Goal: Task Accomplishment & Management: Use online tool/utility

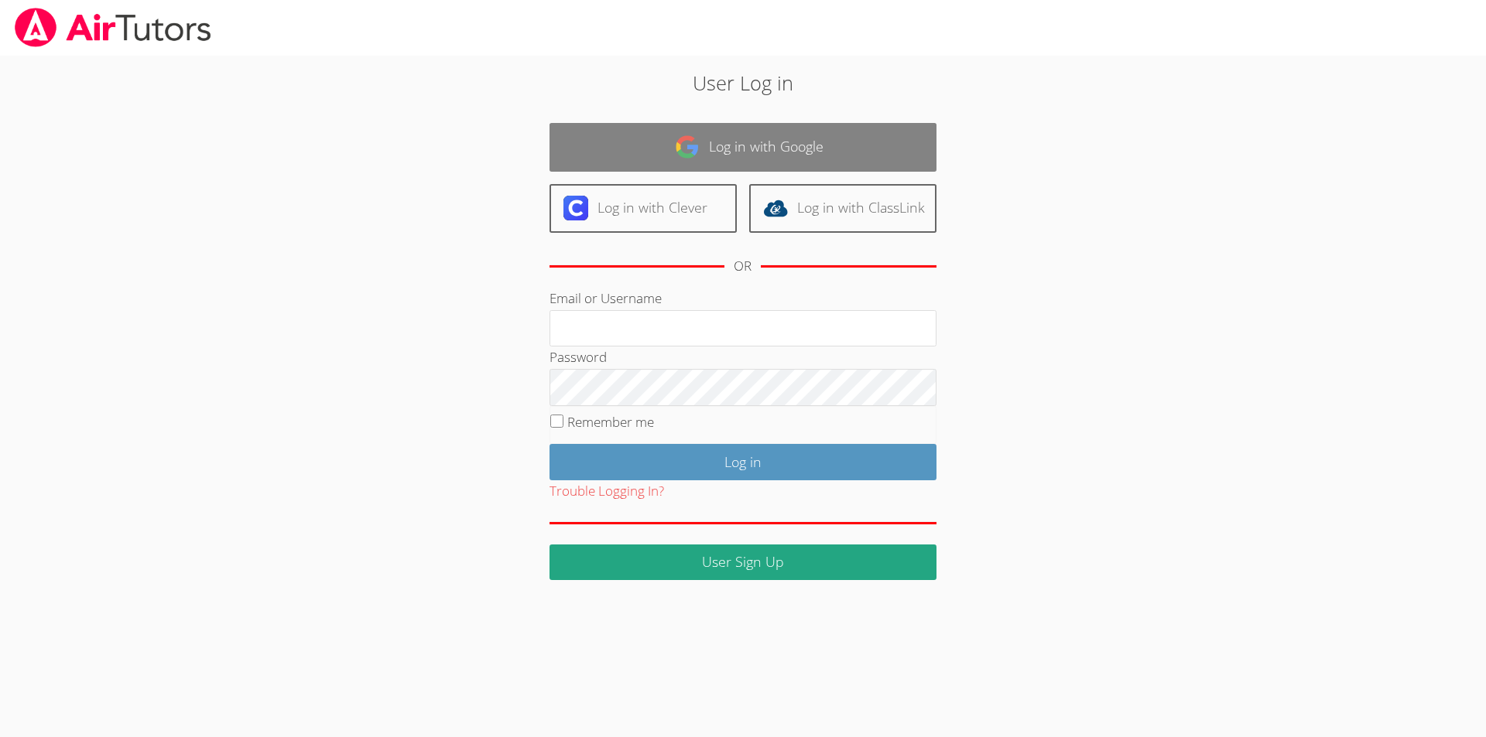
click at [737, 164] on link "Log in with Google" at bounding box center [742, 147] width 387 height 49
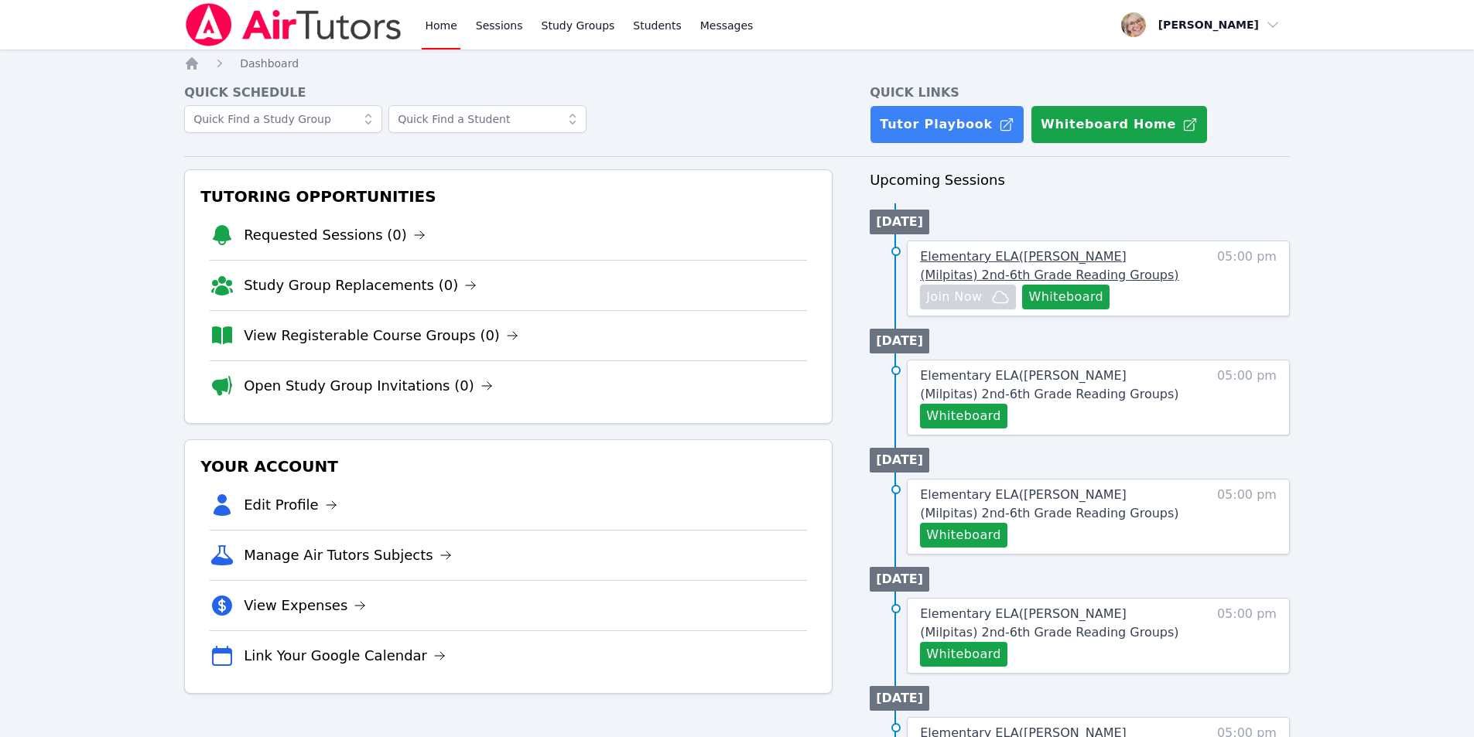
click at [985, 257] on span "Elementary ELA ( [PERSON_NAME] (Milpitas) 2nd-6th Grade Reading Groups )" at bounding box center [1049, 265] width 258 height 33
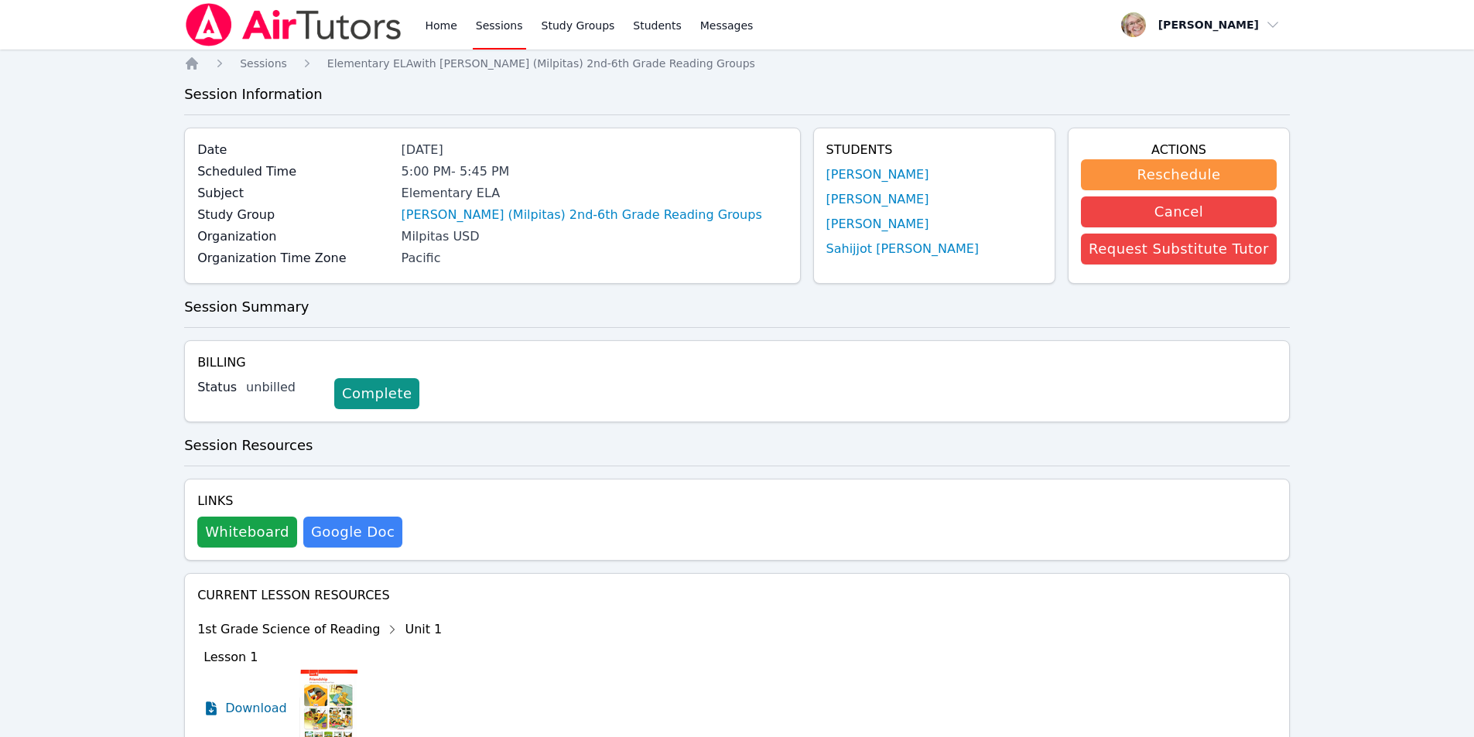
scroll to position [197, 0]
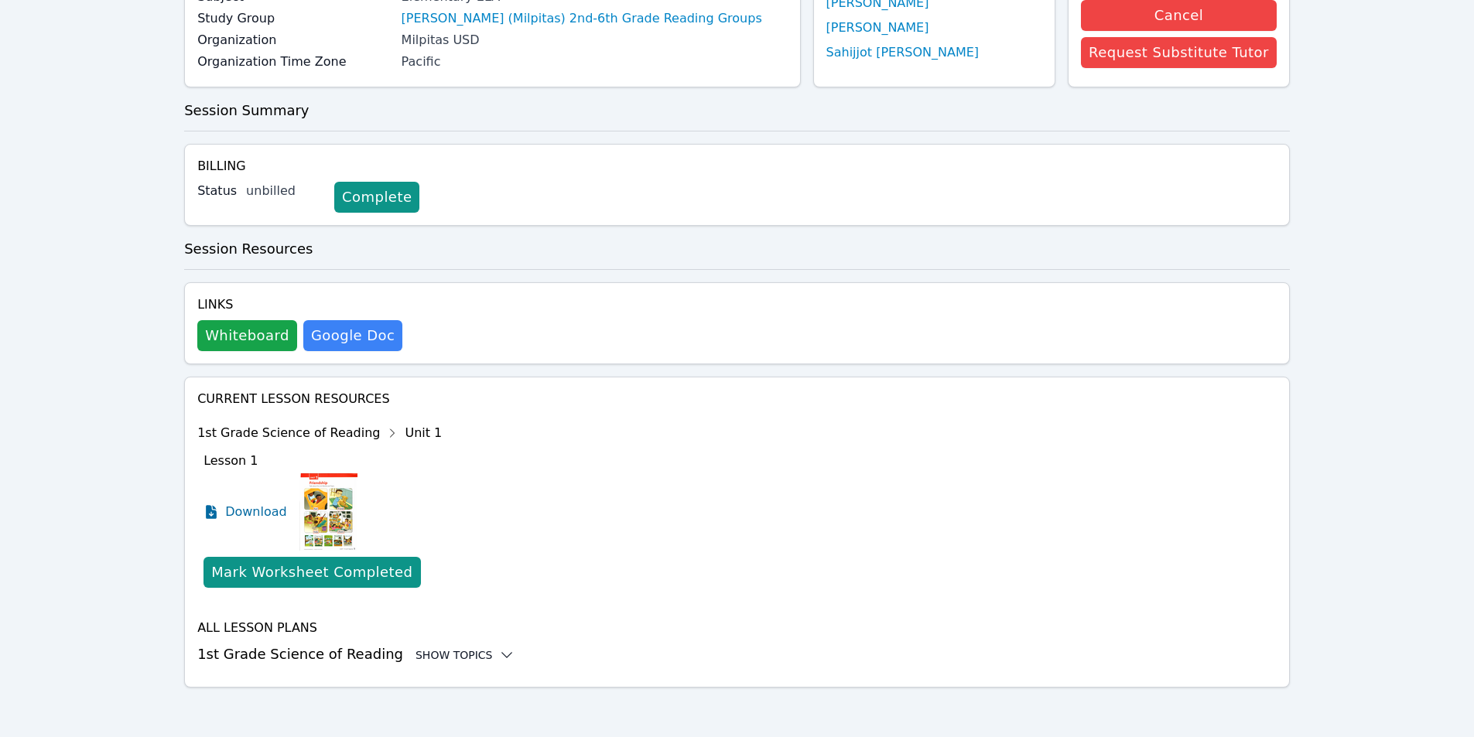
click at [426, 658] on div "Show Topics" at bounding box center [465, 655] width 99 height 15
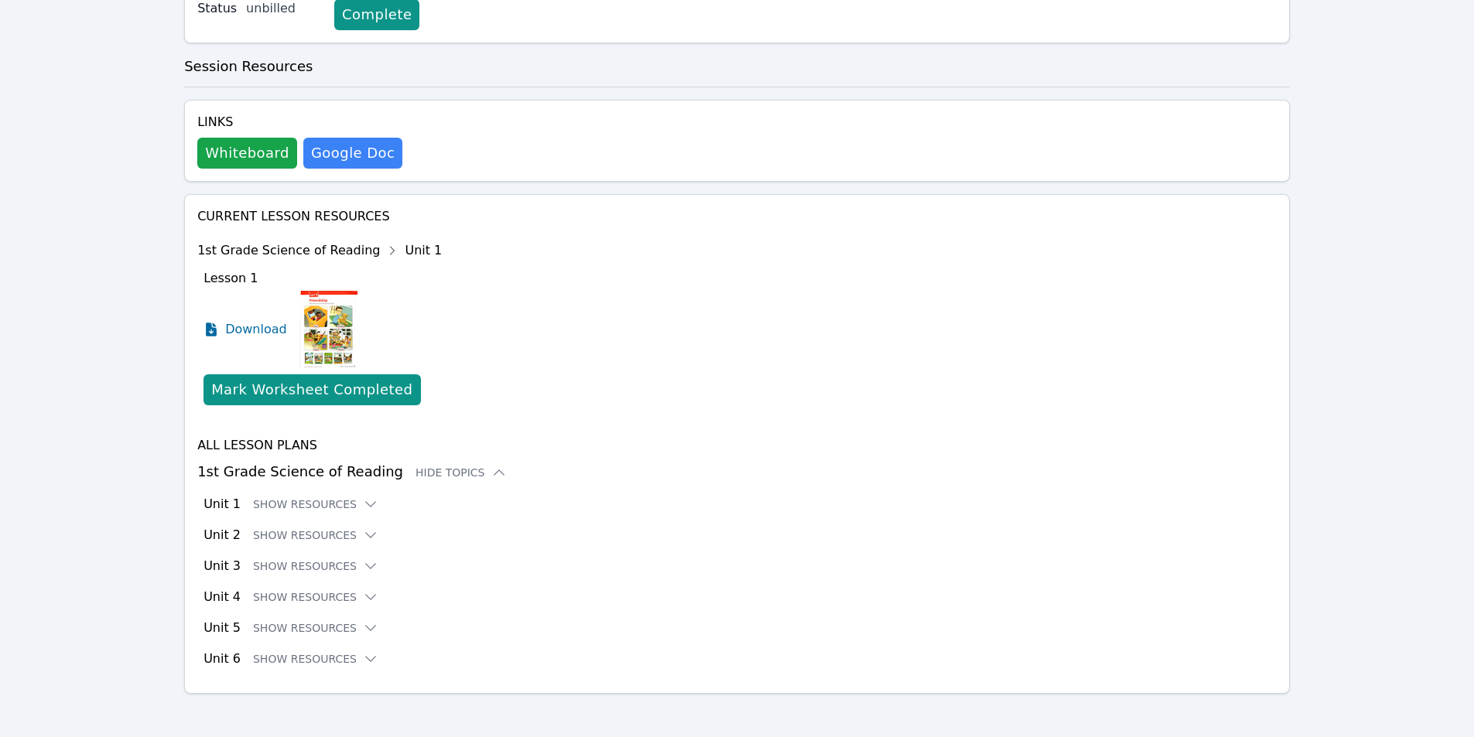
scroll to position [385, 0]
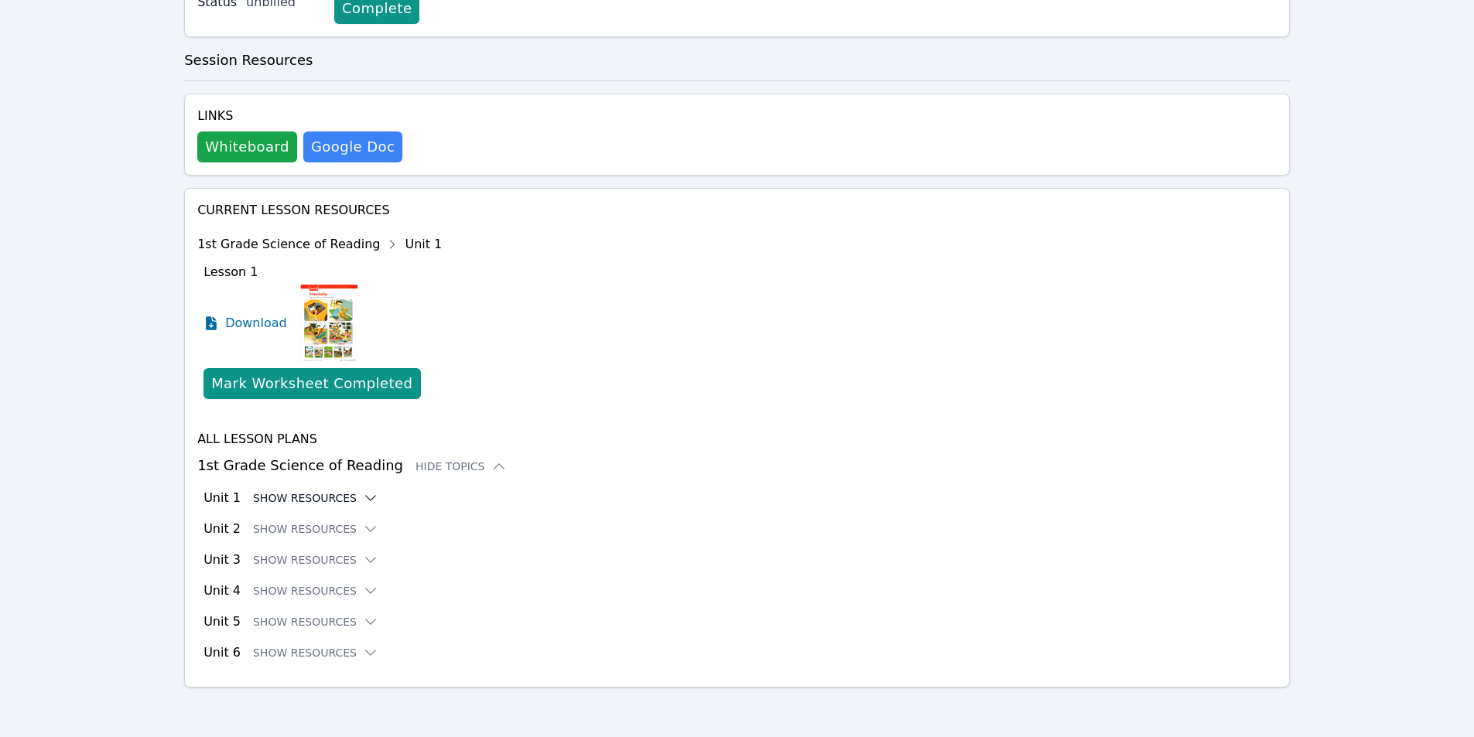
click at [294, 502] on button "Show Resources" at bounding box center [315, 498] width 125 height 15
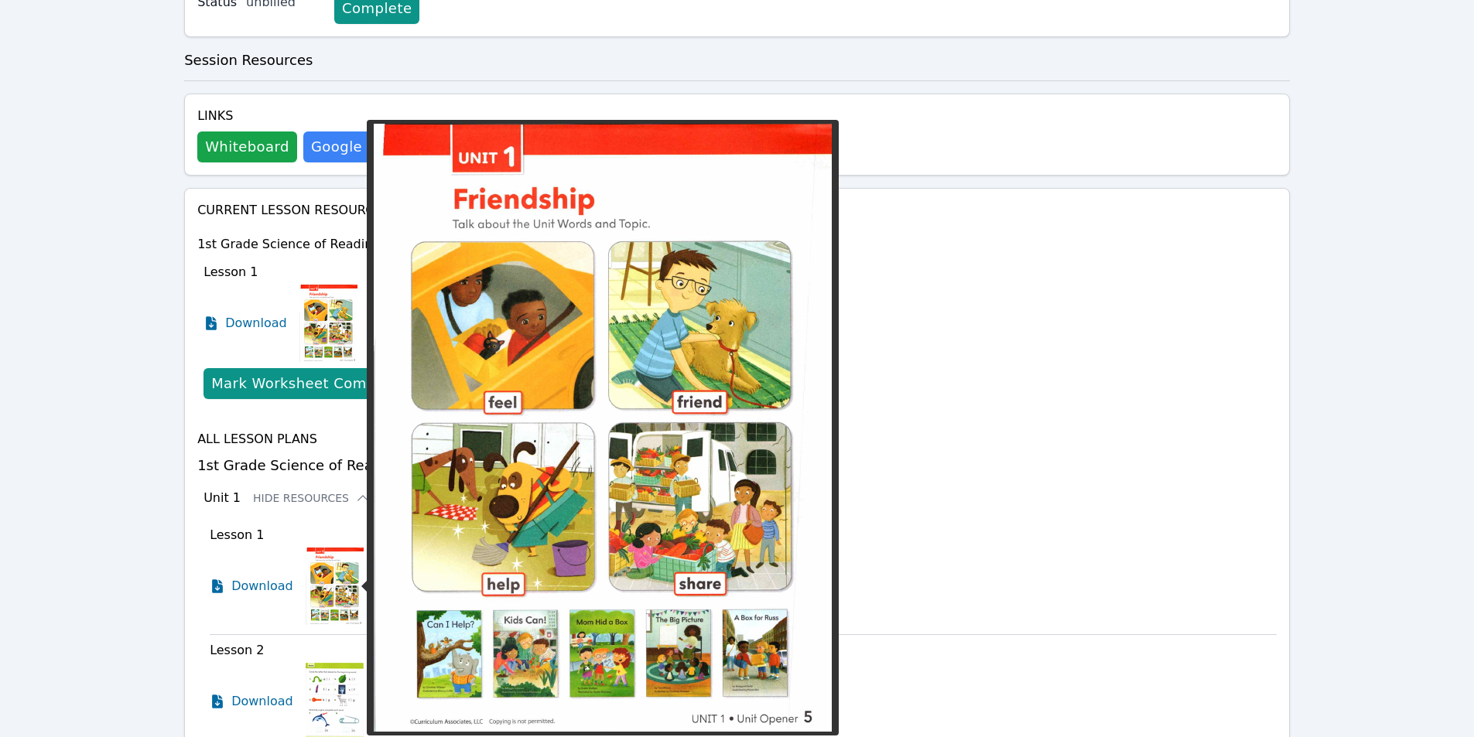
click at [330, 597] on img at bounding box center [335, 586] width 58 height 77
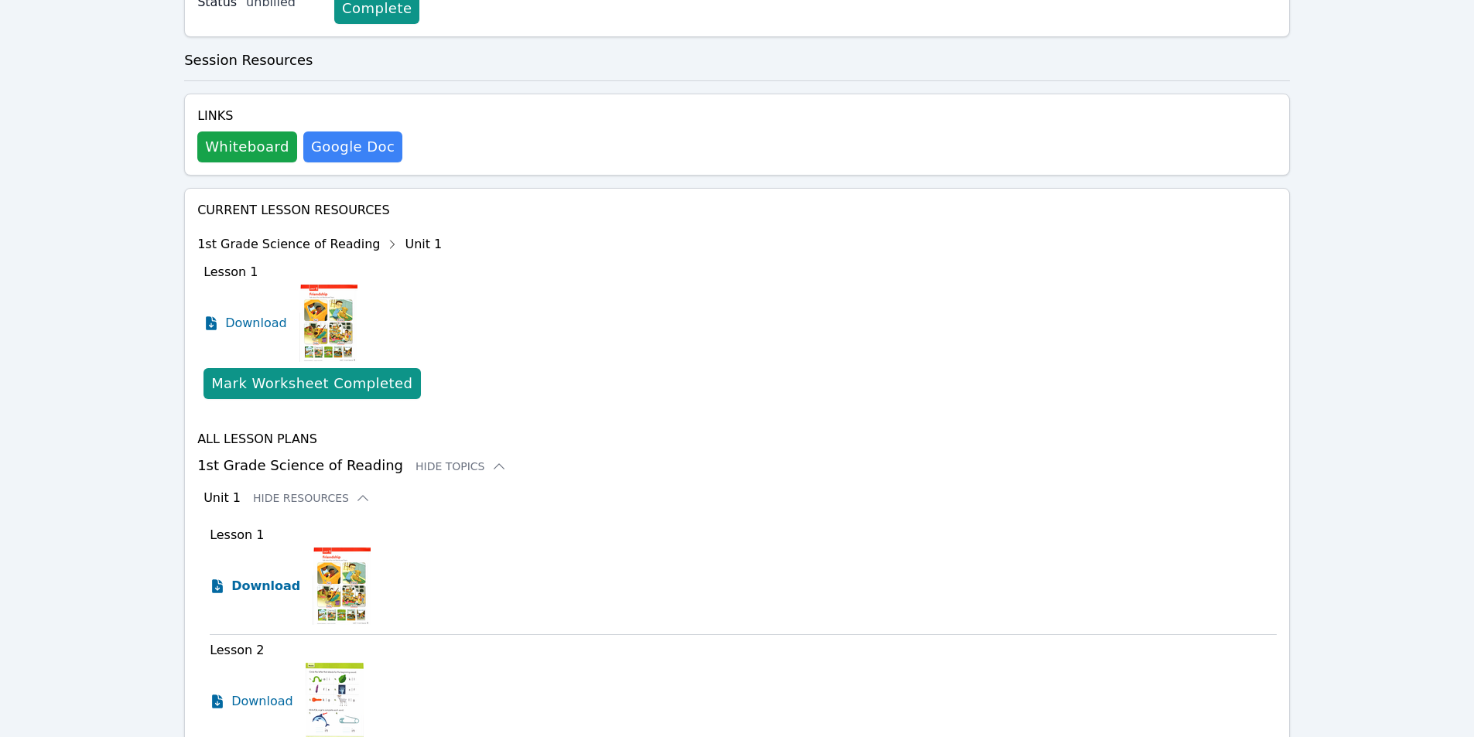
click at [277, 587] on span "Download" at bounding box center [265, 586] width 69 height 19
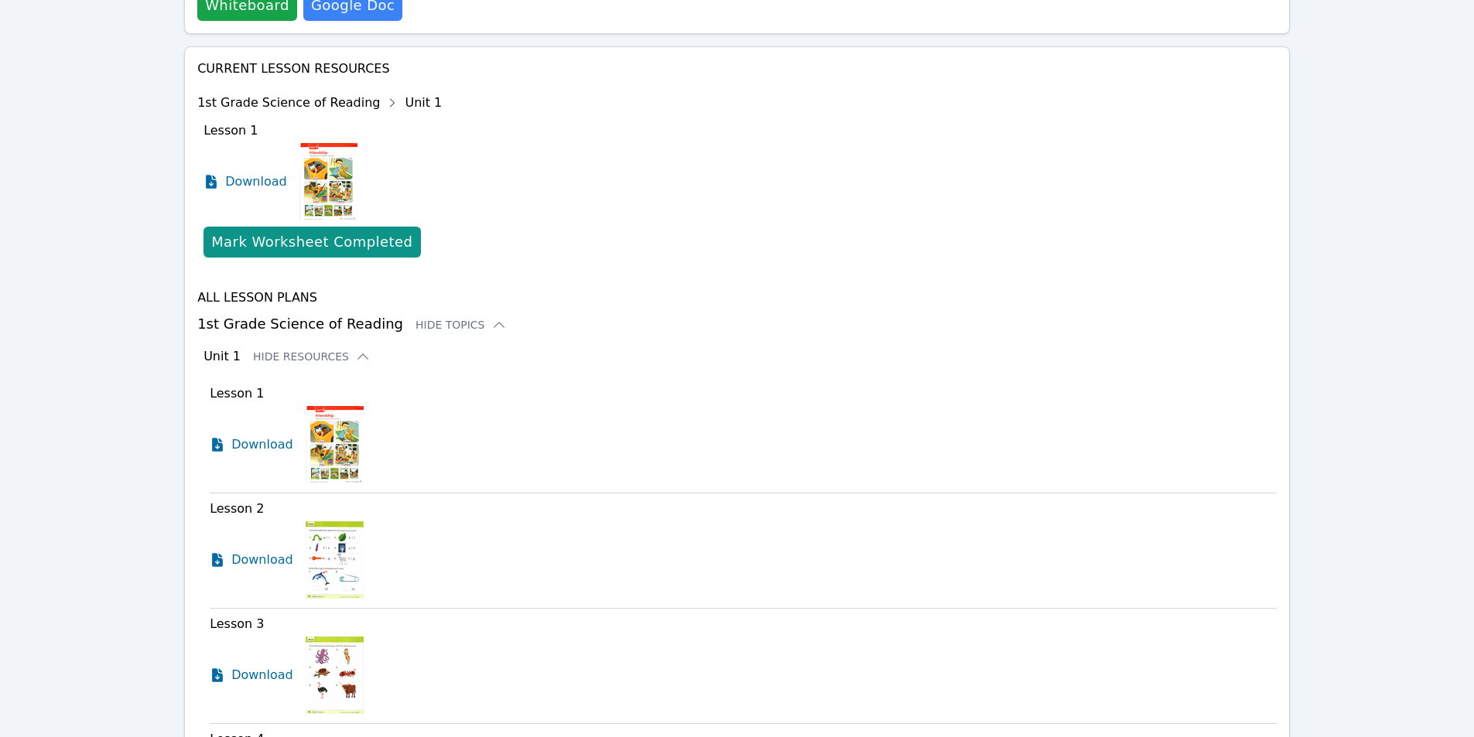
scroll to position [540, 0]
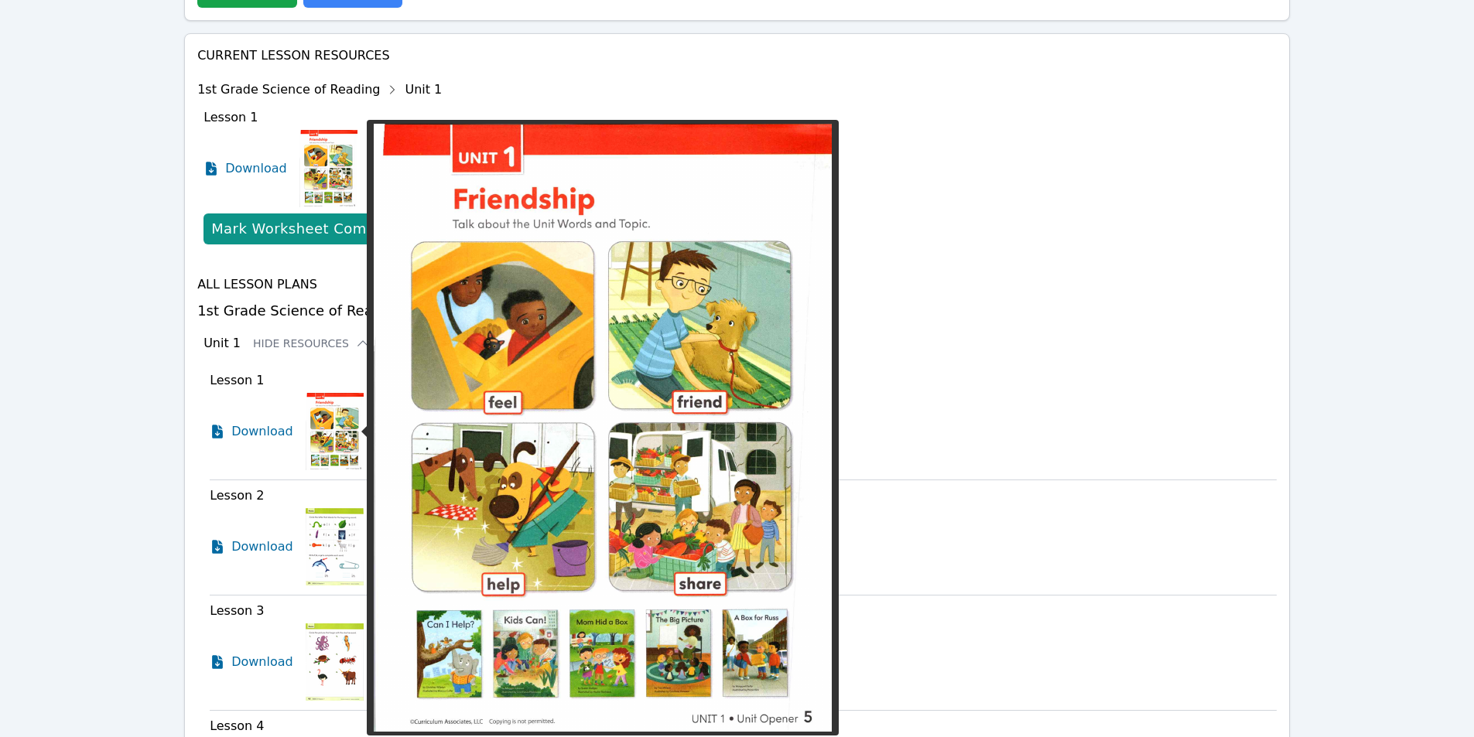
click at [340, 426] on img at bounding box center [335, 431] width 58 height 77
click at [326, 430] on img at bounding box center [335, 431] width 58 height 77
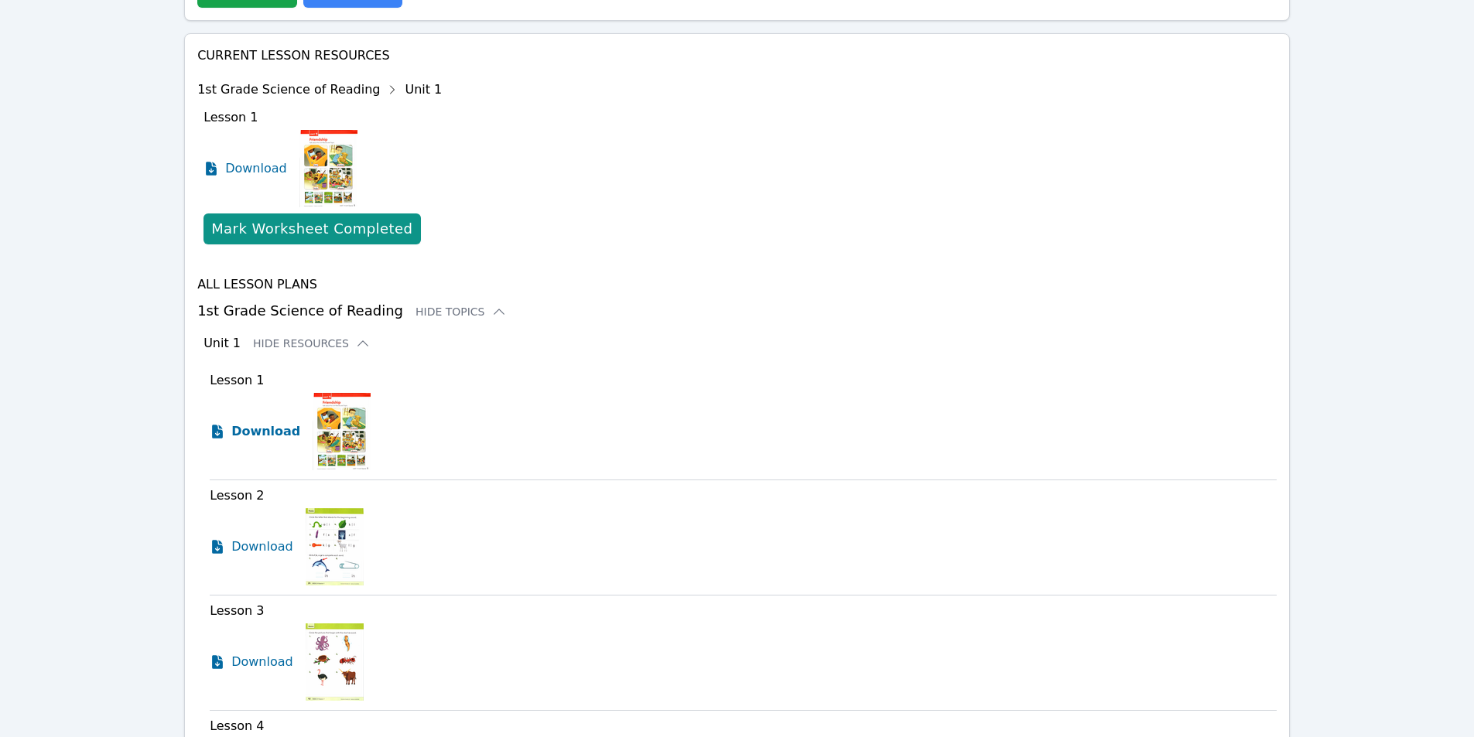
click at [252, 434] on span "Download" at bounding box center [265, 431] width 69 height 19
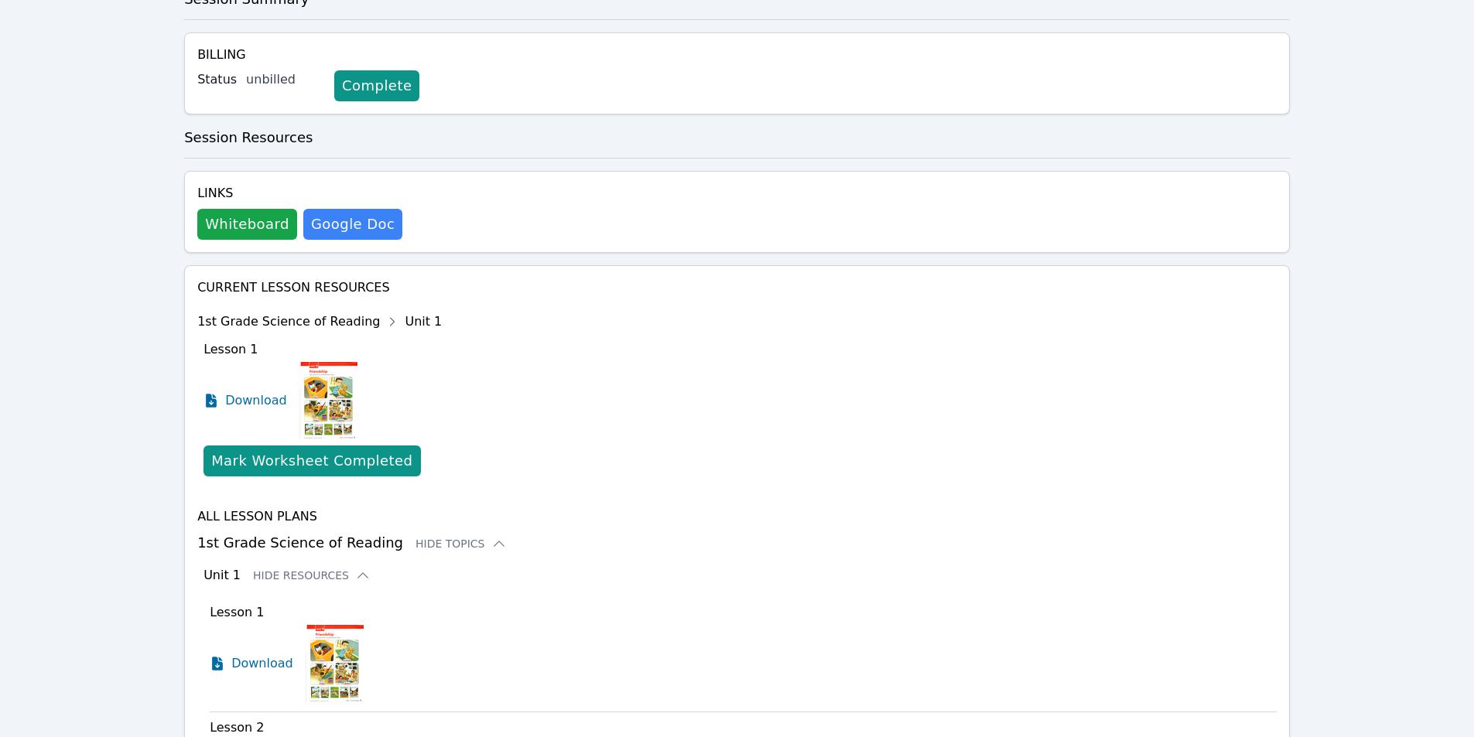
scroll to position [231, 0]
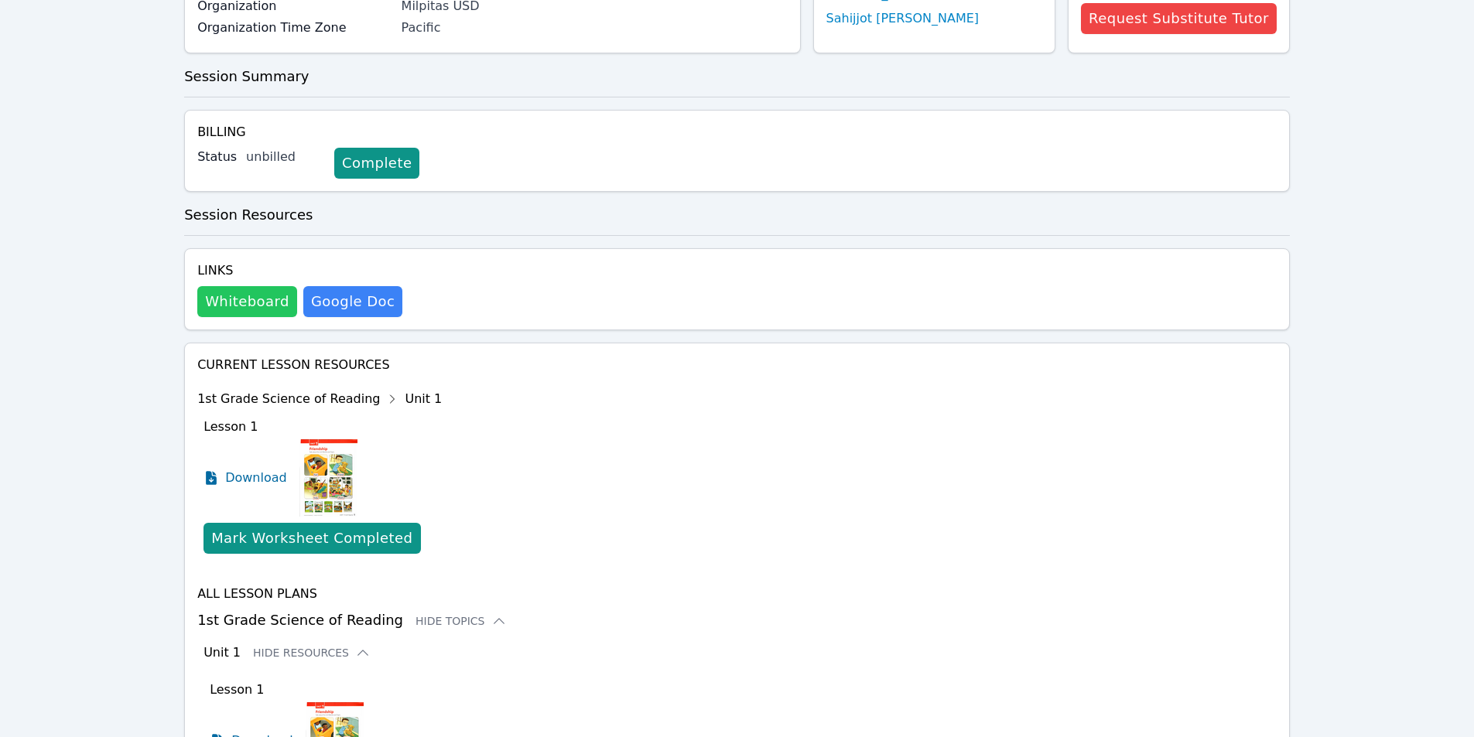
click at [261, 305] on button "Whiteboard" at bounding box center [247, 301] width 100 height 31
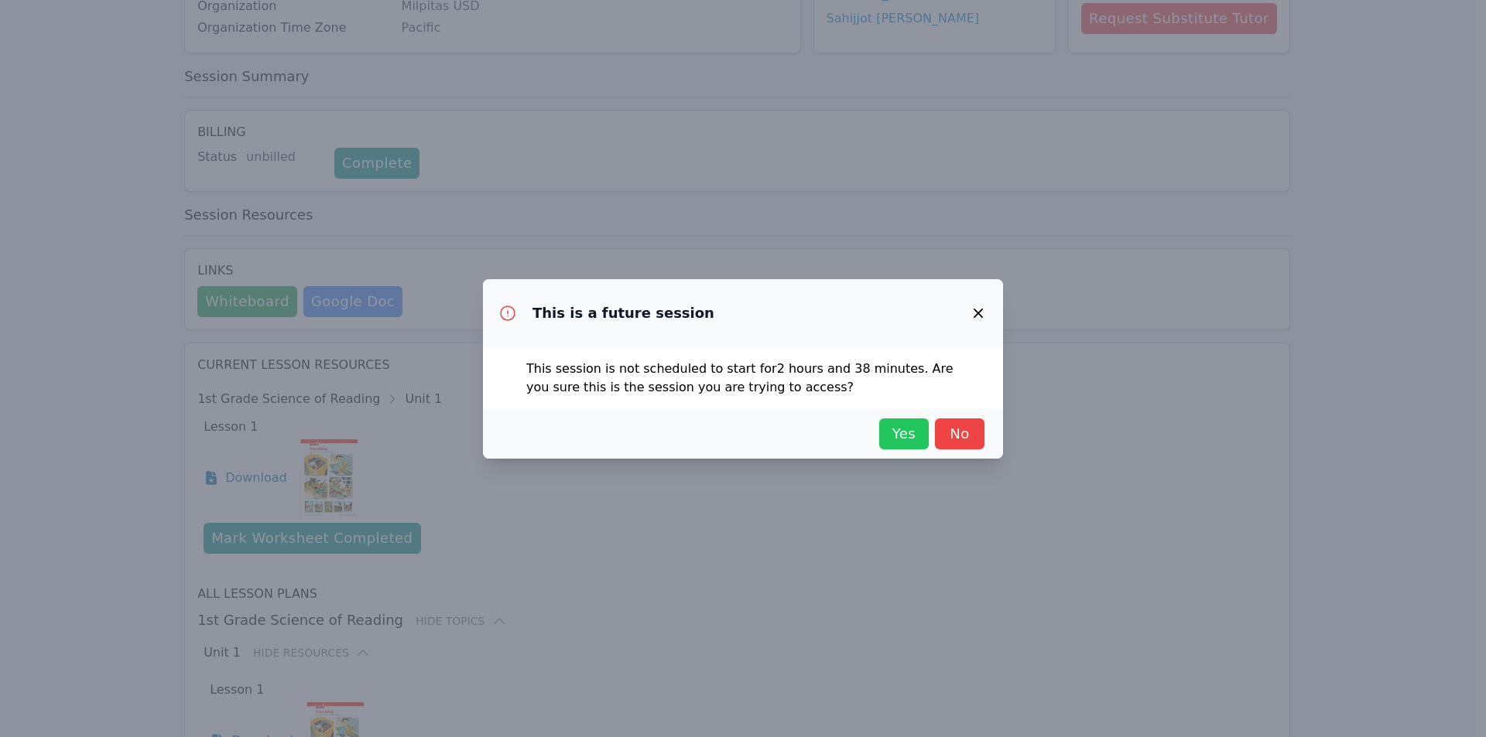
click at [901, 436] on span "Yes" at bounding box center [904, 434] width 34 height 22
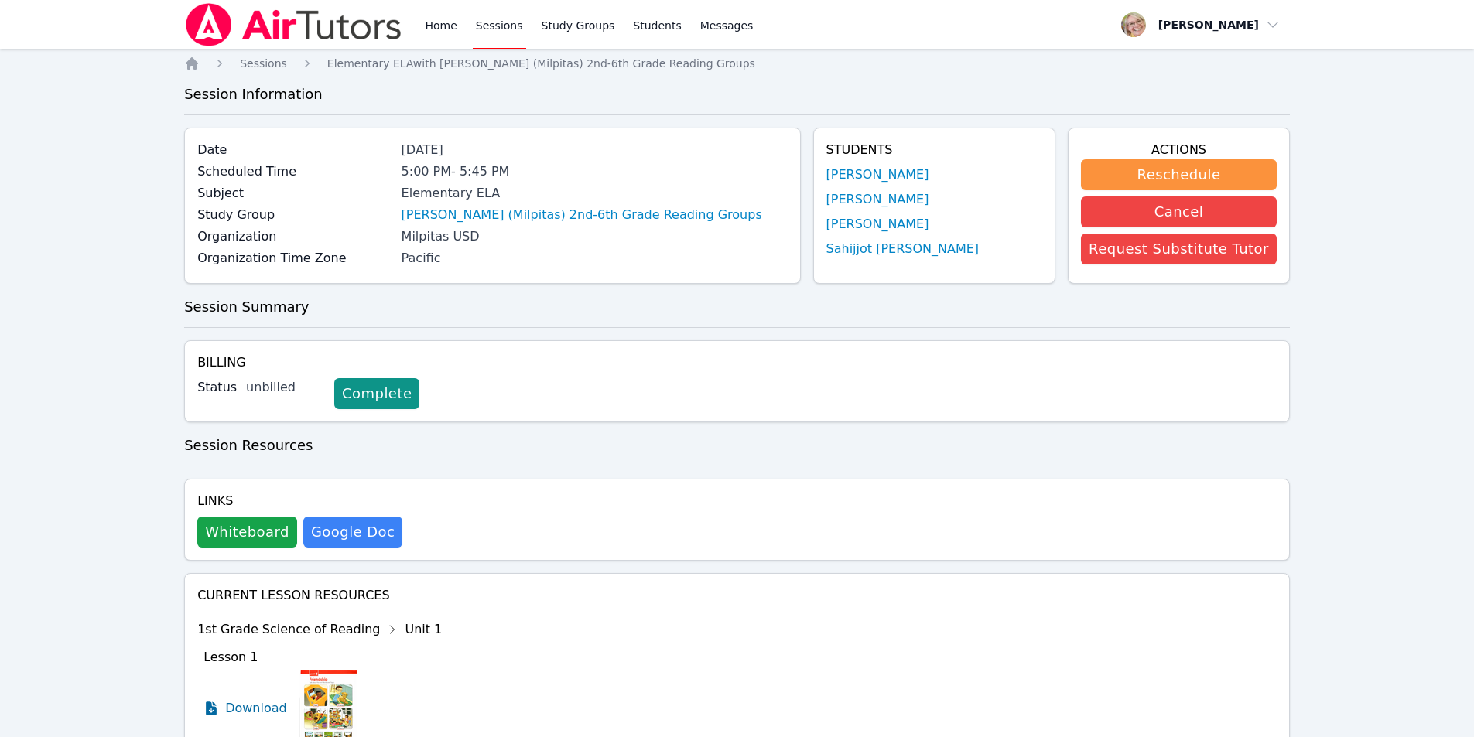
scroll to position [232, 0]
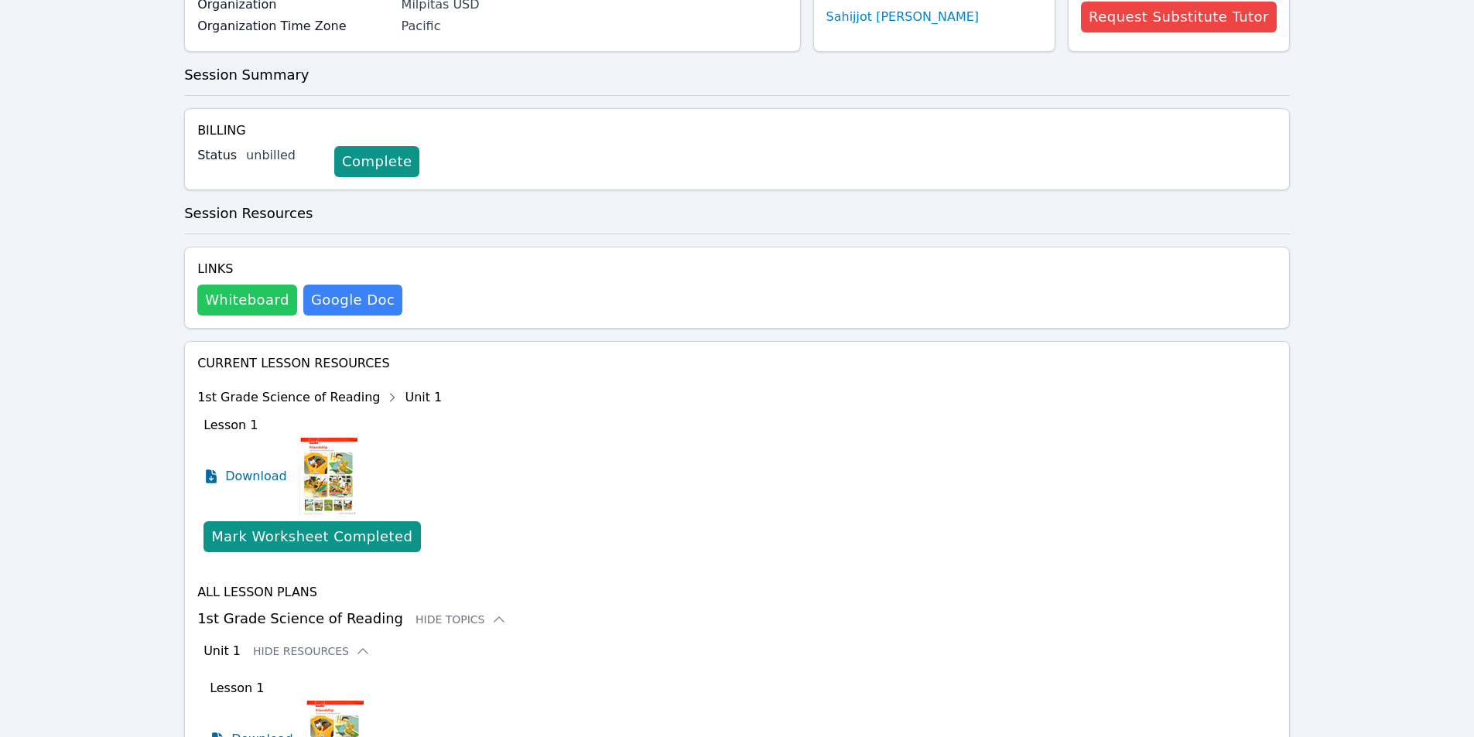
click at [248, 307] on button "Whiteboard" at bounding box center [247, 300] width 100 height 31
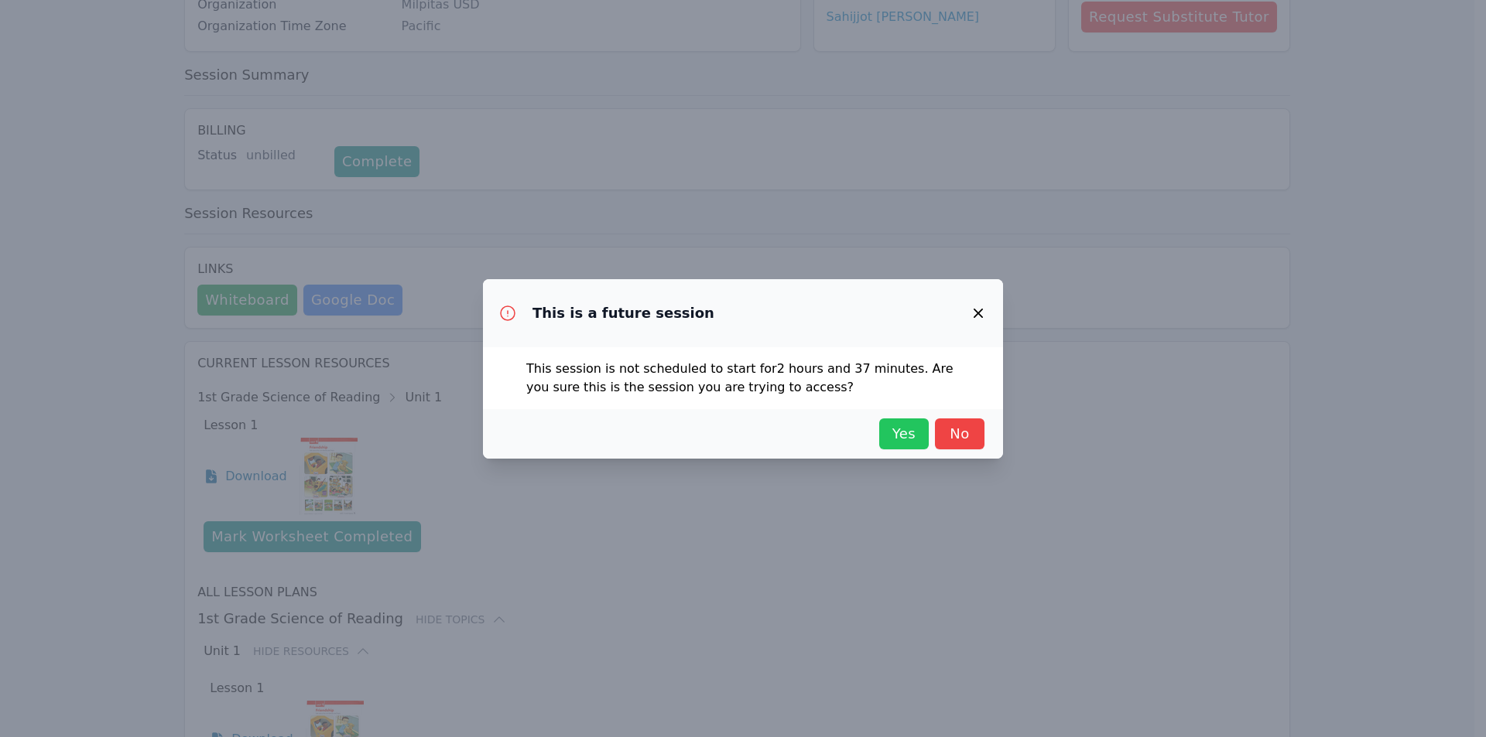
click at [902, 436] on span "Yes" at bounding box center [904, 434] width 34 height 22
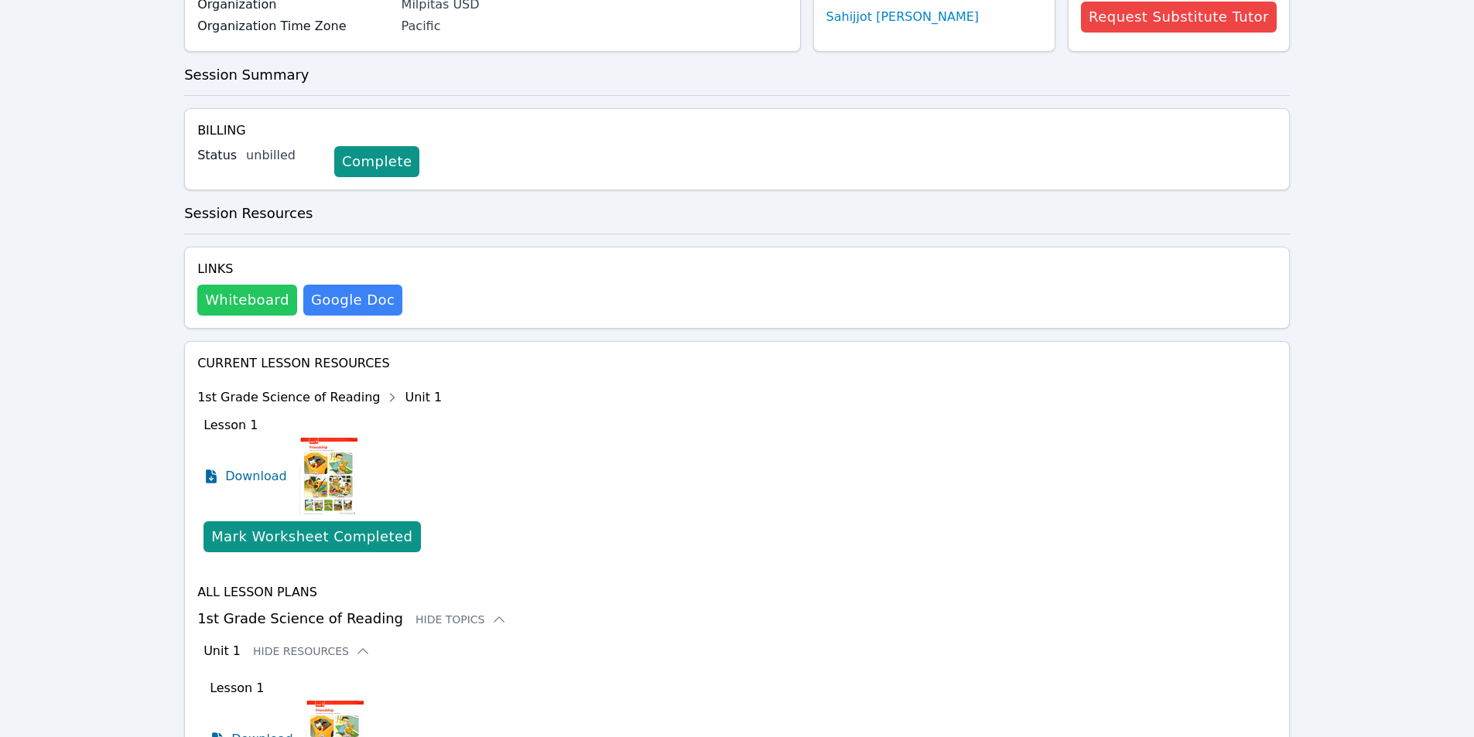
click at [252, 297] on button "Whiteboard" at bounding box center [247, 300] width 100 height 31
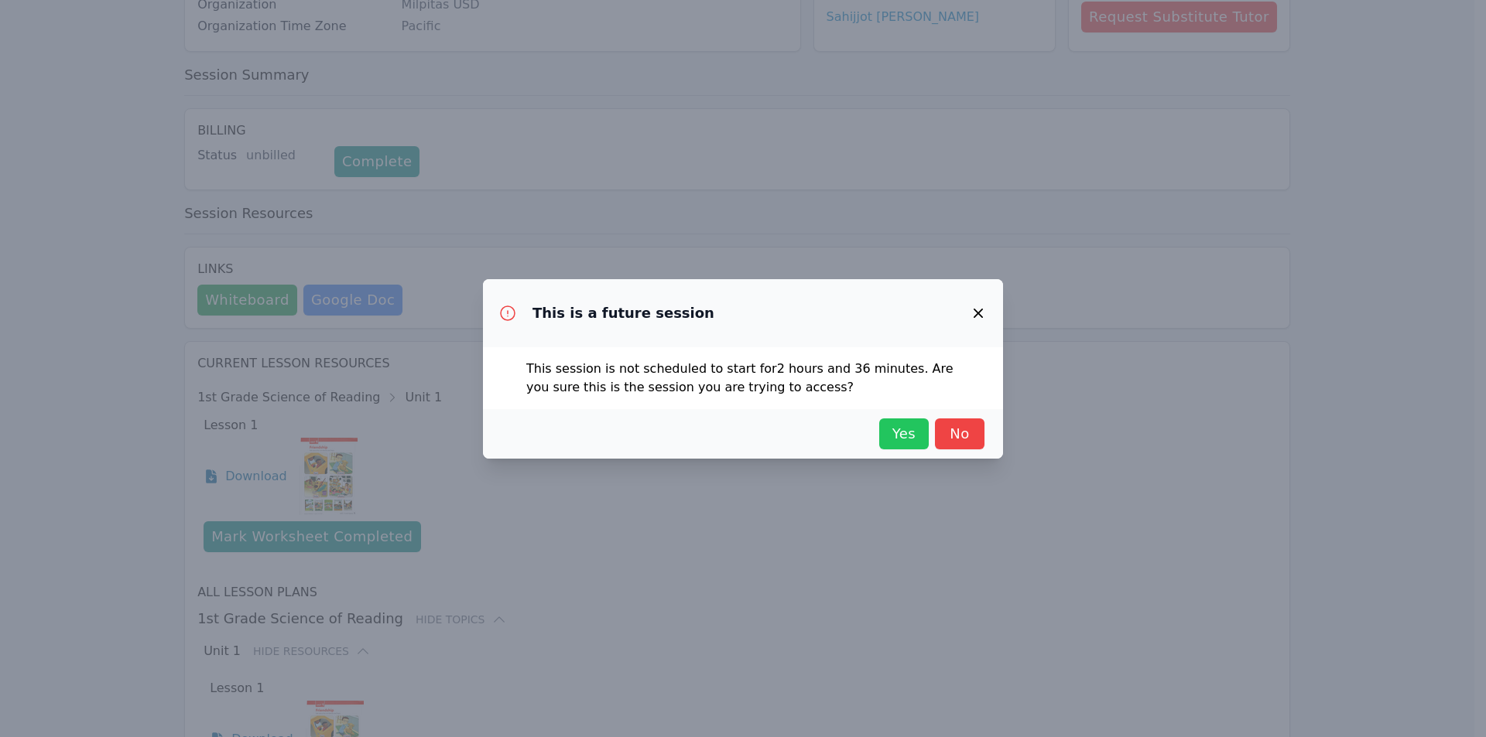
click at [917, 432] on span "Yes" at bounding box center [904, 434] width 34 height 22
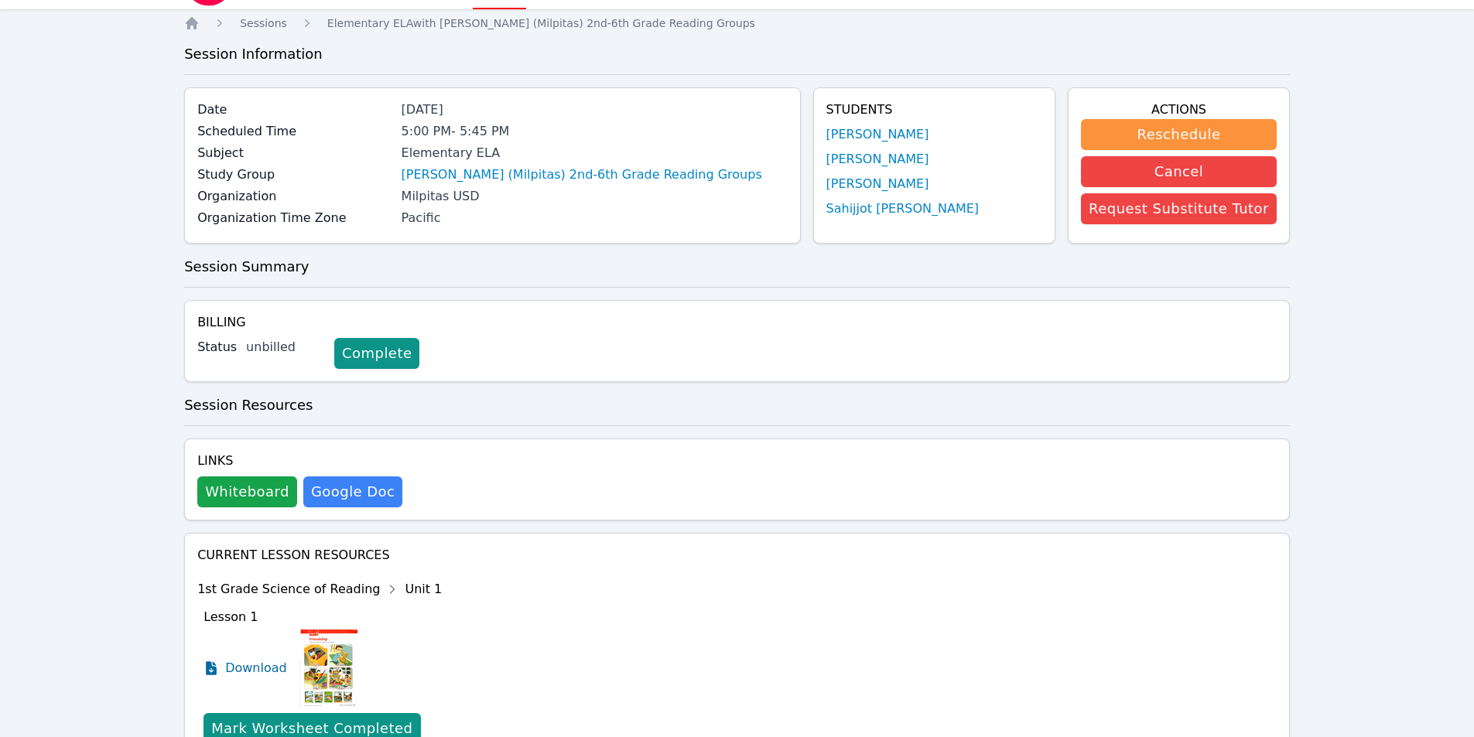
scroll to position [0, 0]
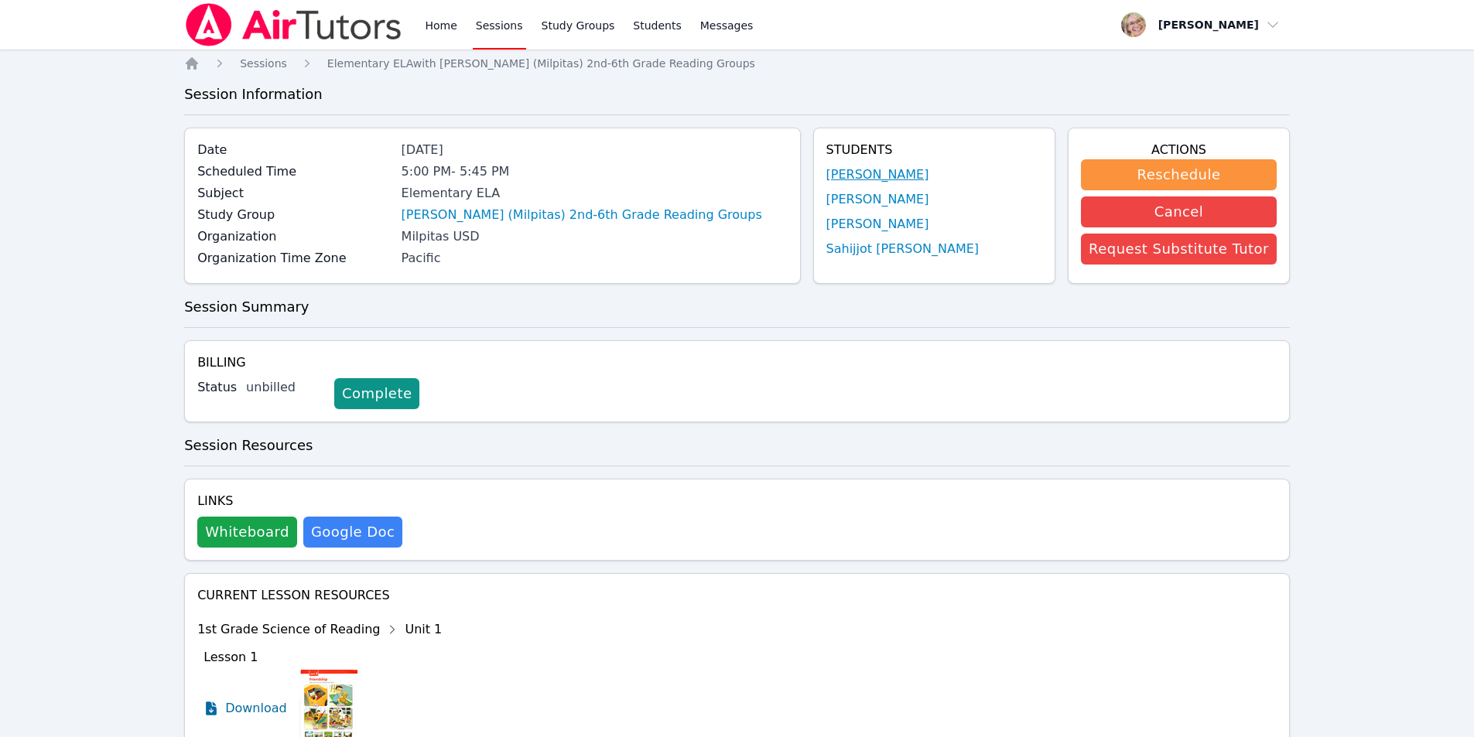
click at [912, 176] on link "[PERSON_NAME]" at bounding box center [877, 175] width 103 height 19
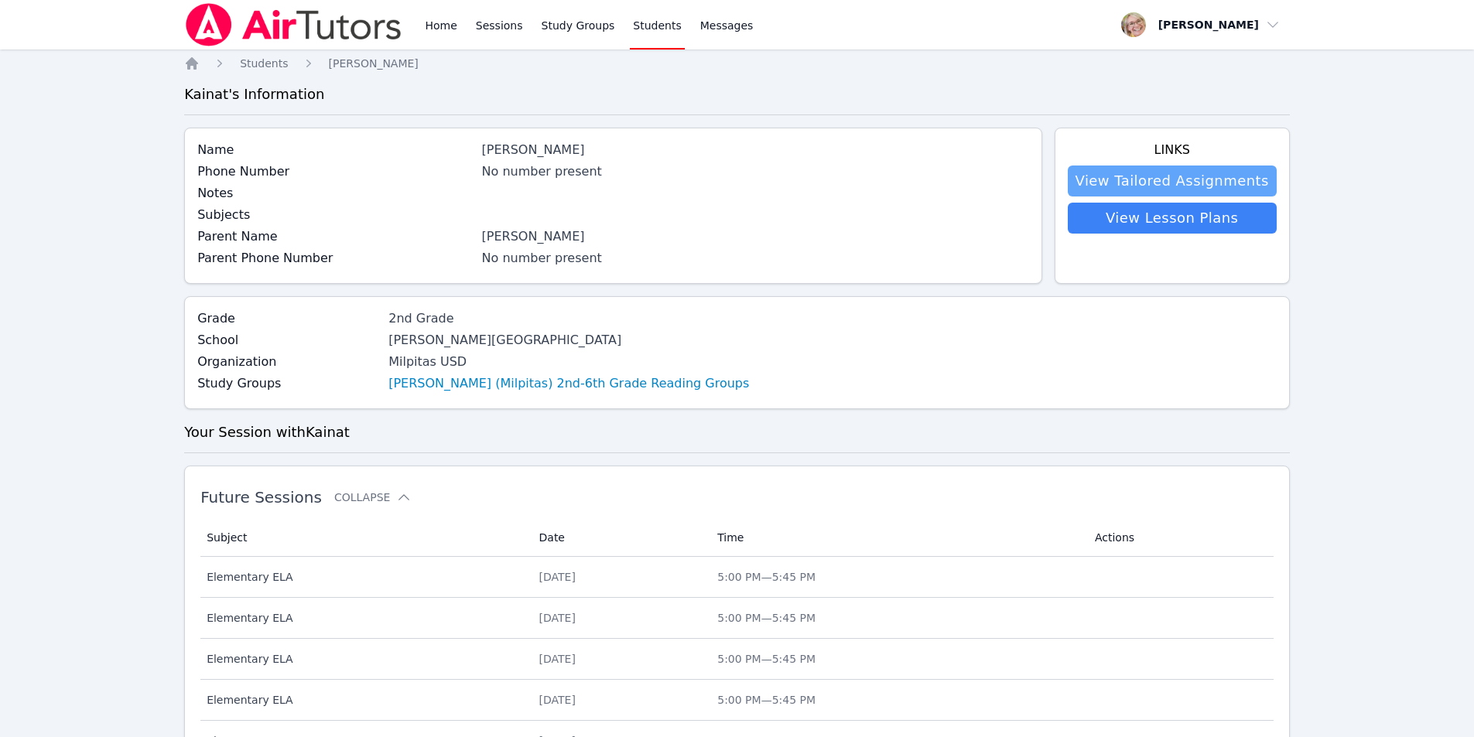
click at [1203, 176] on link "View Tailored Assignments" at bounding box center [1172, 181] width 209 height 31
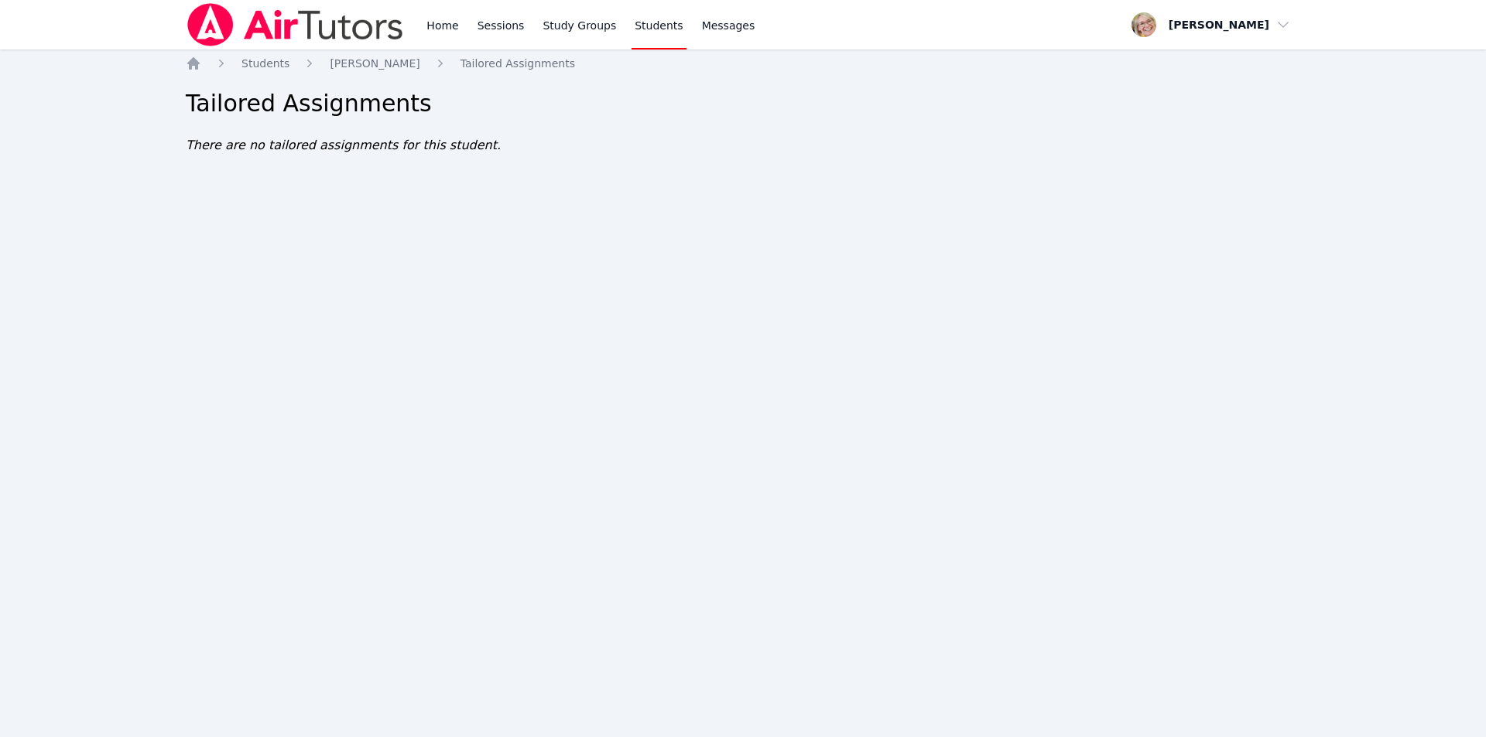
click at [634, 29] on link "Students" at bounding box center [658, 25] width 54 height 50
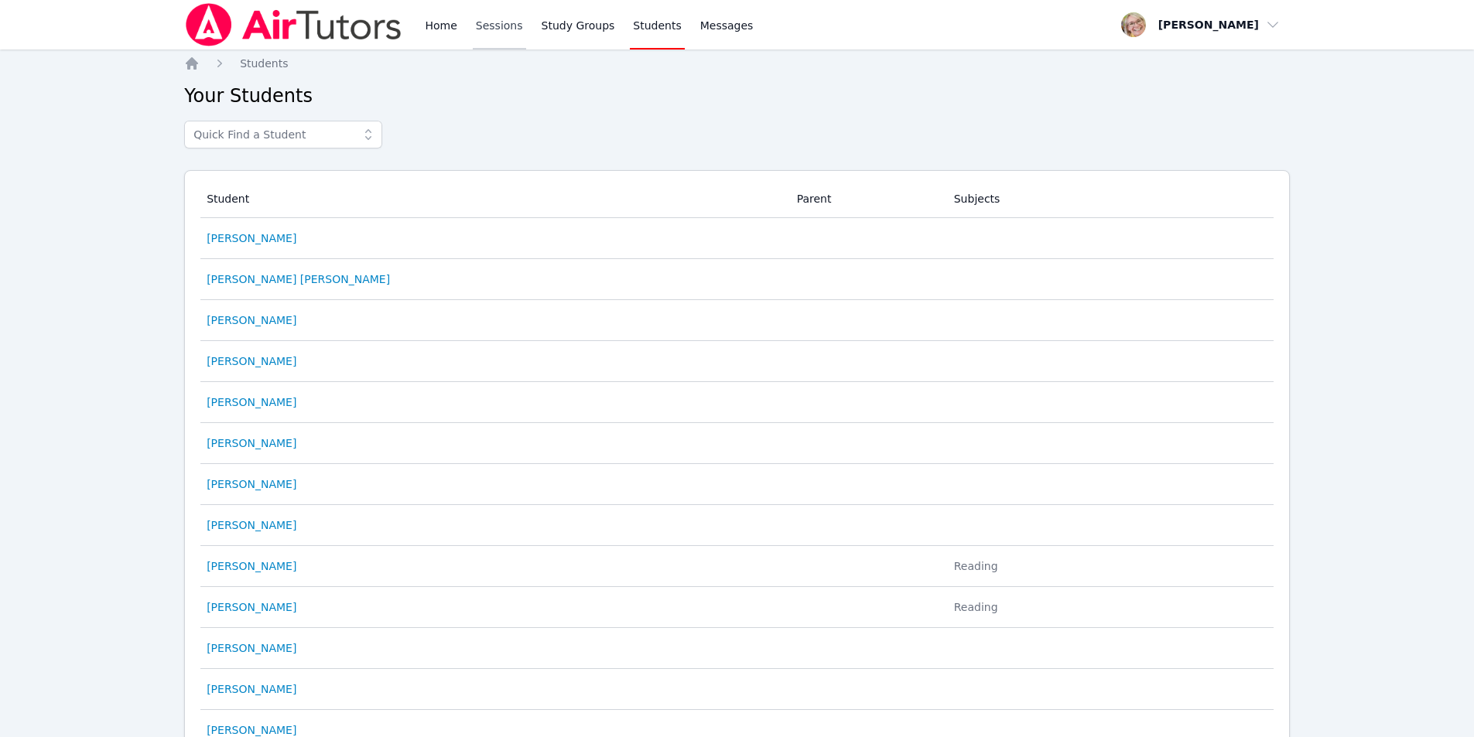
click at [504, 28] on link "Sessions" at bounding box center [499, 25] width 53 height 50
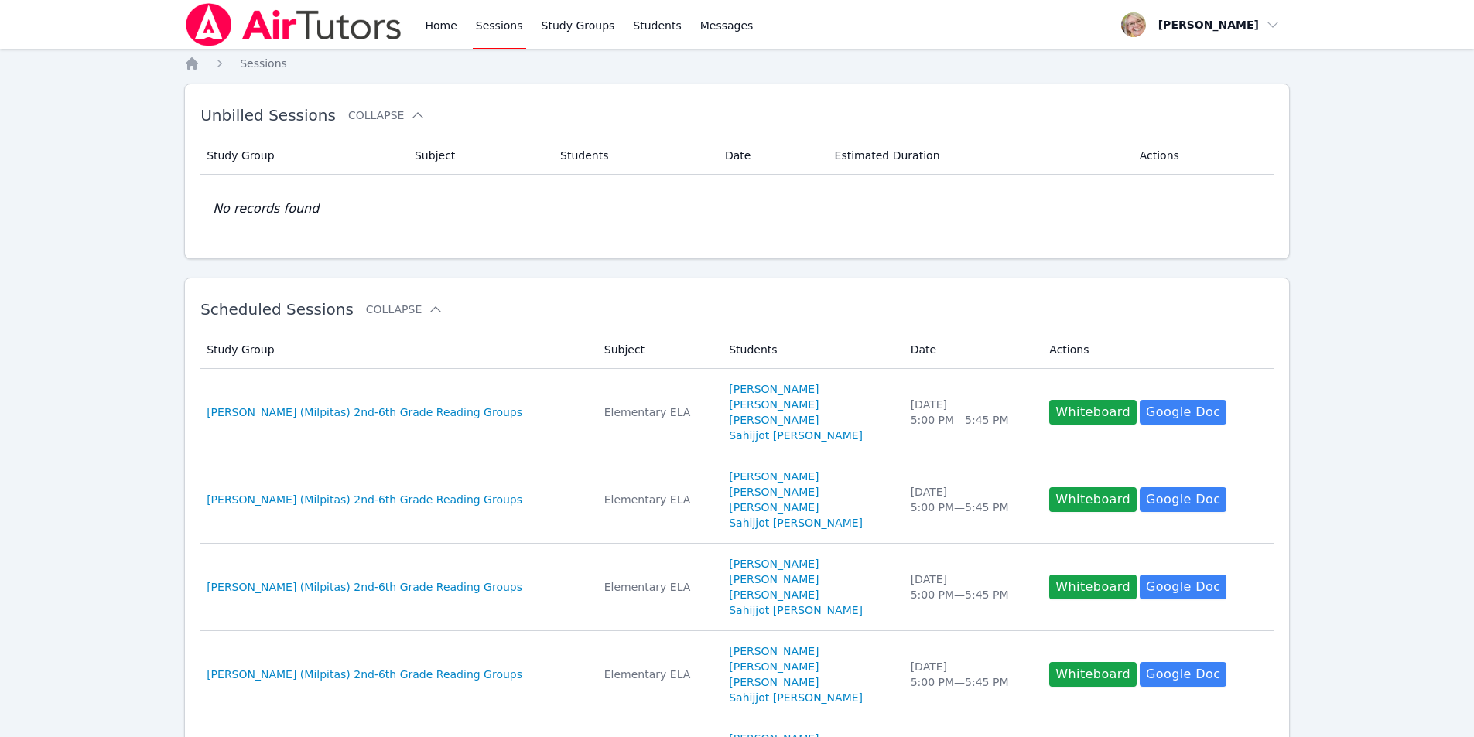
click at [1342, 372] on div "Home Sessions Study Groups Students Messages Open user menu [PERSON_NAME] Open …" at bounding box center [737, 716] width 1474 height 1432
click at [1339, 253] on div "Home Sessions Study Groups Students Messages Open user menu [PERSON_NAME] Open …" at bounding box center [737, 716] width 1474 height 1432
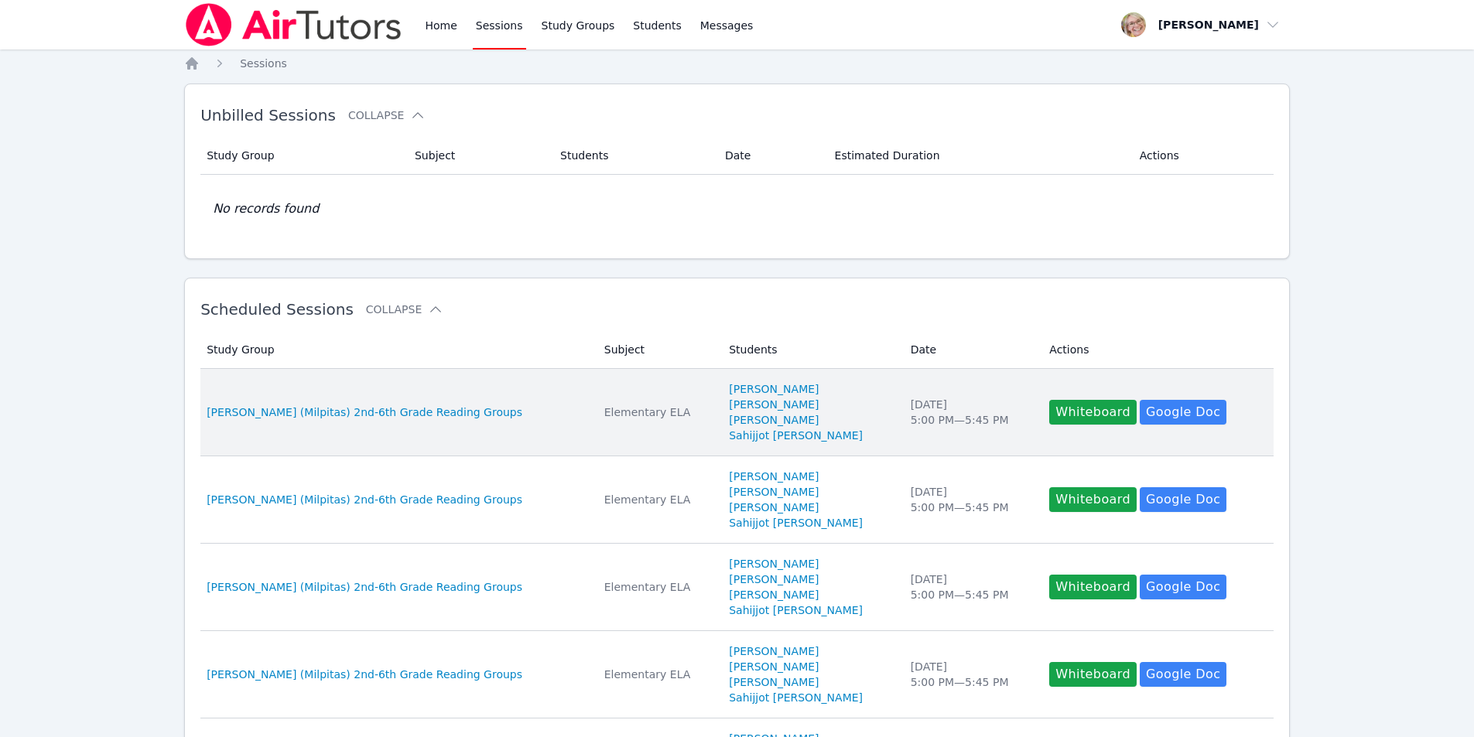
drag, startPoint x: 788, startPoint y: 389, endPoint x: 708, endPoint y: 393, distance: 79.8
click at [720, 393] on td "Students [PERSON_NAME] [PERSON_NAME] [PERSON_NAME] Sahijjot [PERSON_NAME]" at bounding box center [810, 412] width 181 height 87
